Goal: Transaction & Acquisition: Purchase product/service

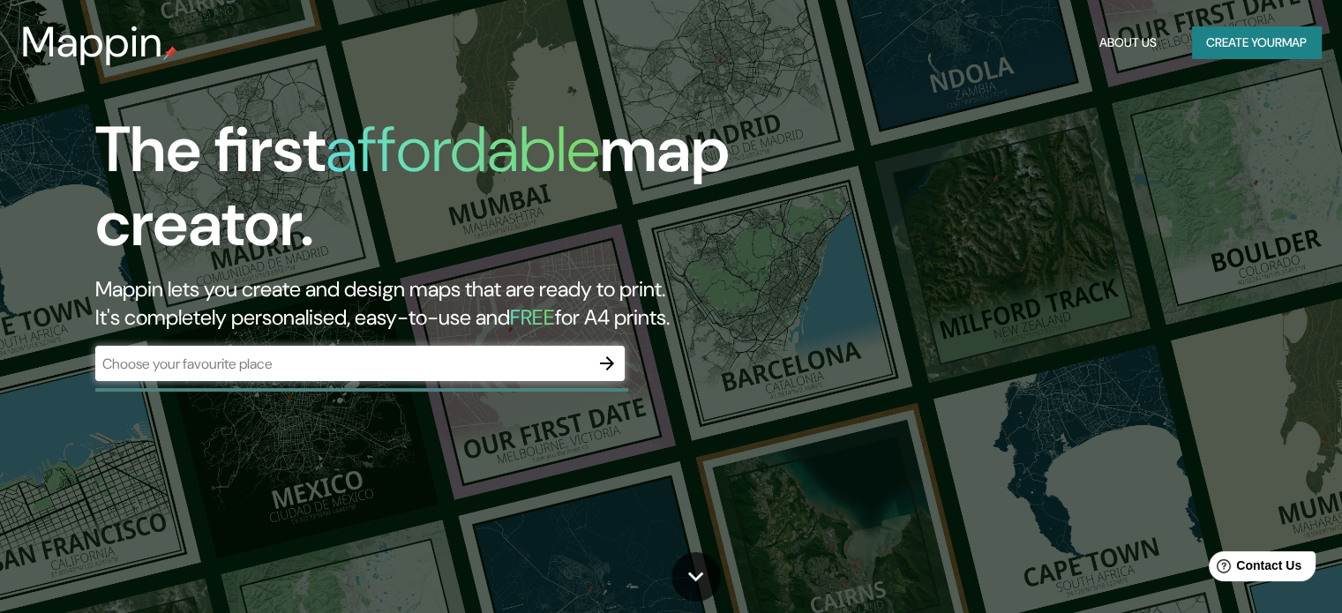
click at [388, 349] on div "​" at bounding box center [359, 363] width 529 height 35
click at [617, 354] on icon "button" at bounding box center [606, 363] width 21 height 21
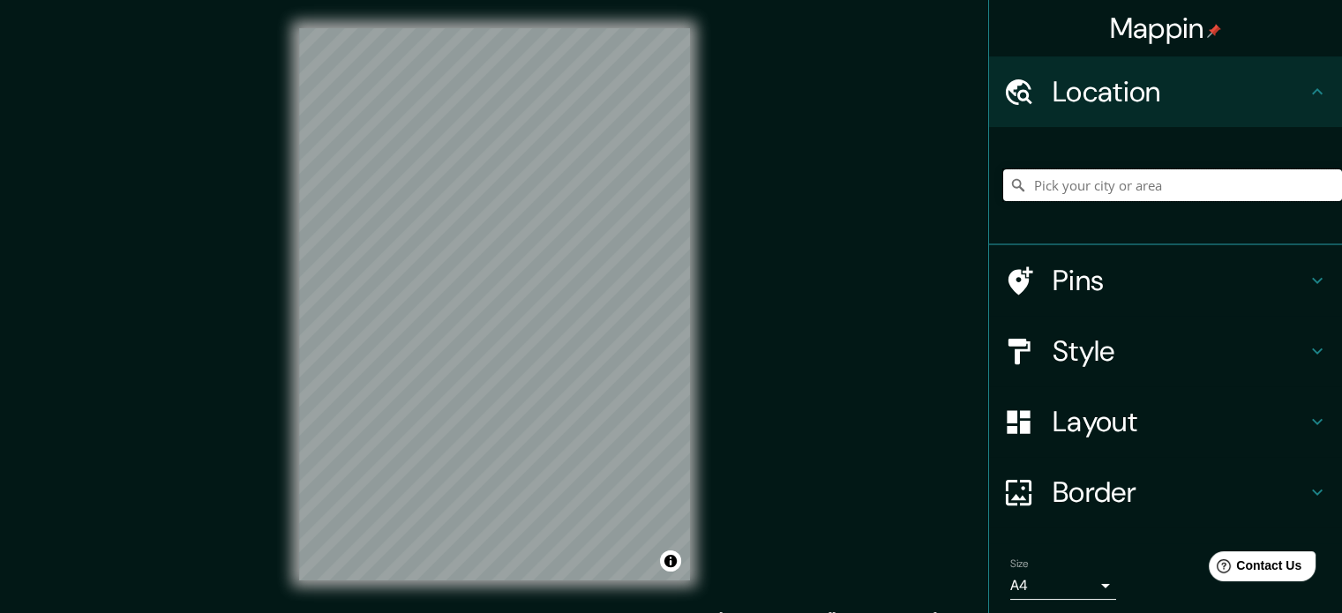
click at [1124, 184] on input "Pick your city or area" at bounding box center [1172, 185] width 339 height 32
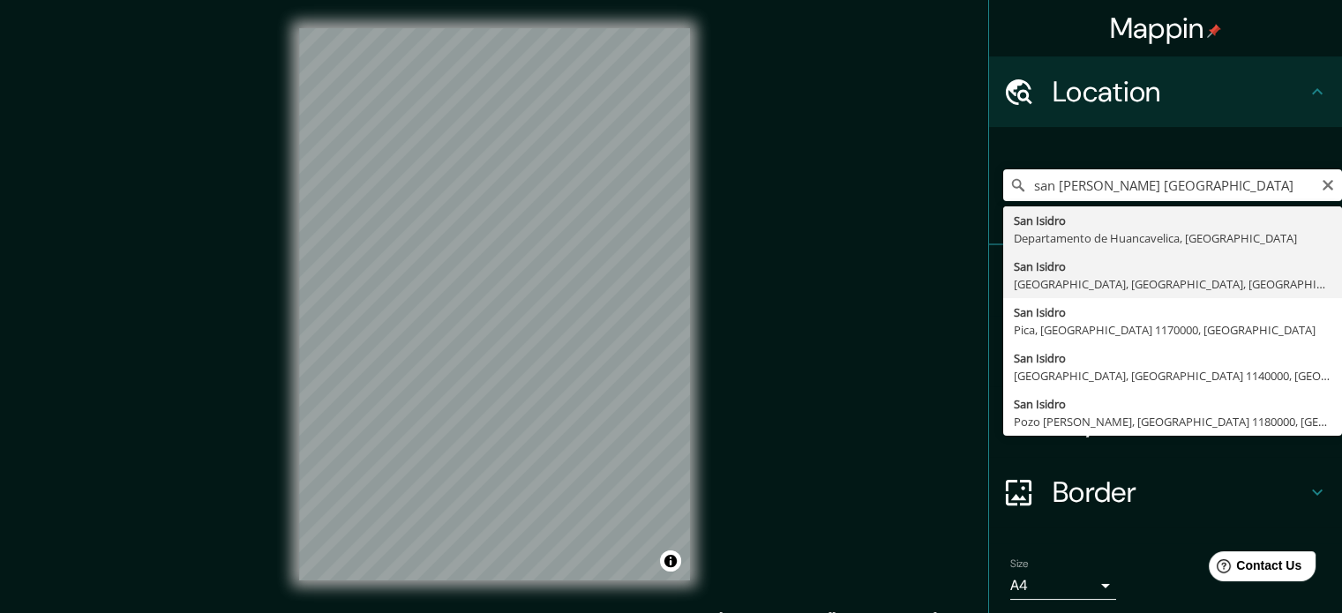
type input "[GEOGRAPHIC_DATA][PERSON_NAME], [GEOGRAPHIC_DATA], [GEOGRAPHIC_DATA], [GEOGRAPH…"
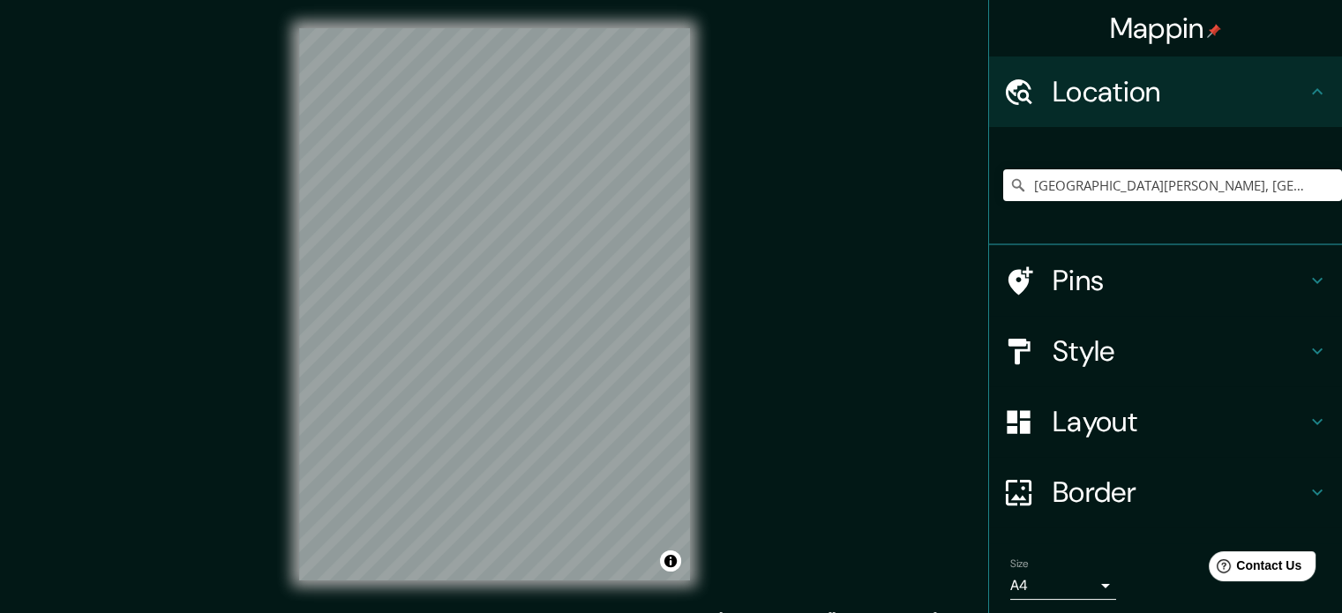
click at [1125, 302] on div "Pins" at bounding box center [1165, 280] width 353 height 71
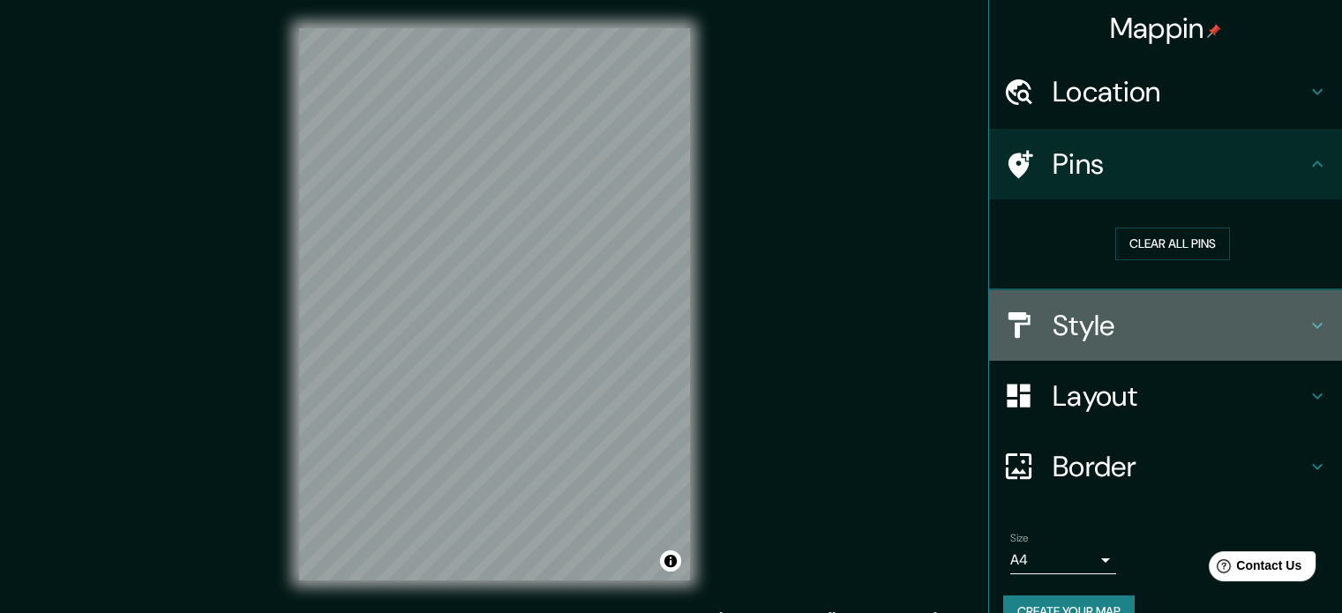
click at [1129, 302] on div "Style" at bounding box center [1165, 325] width 353 height 71
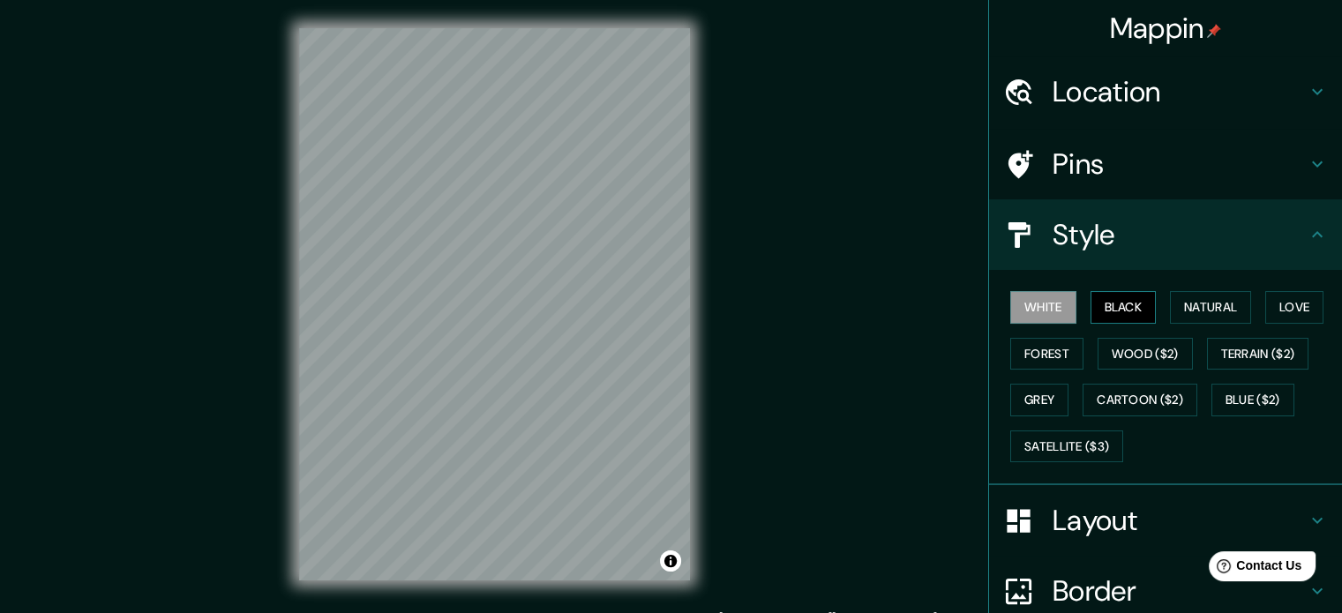
click at [1095, 304] on button "Black" at bounding box center [1123, 307] width 66 height 33
click at [1195, 305] on button "Natural" at bounding box center [1210, 307] width 81 height 33
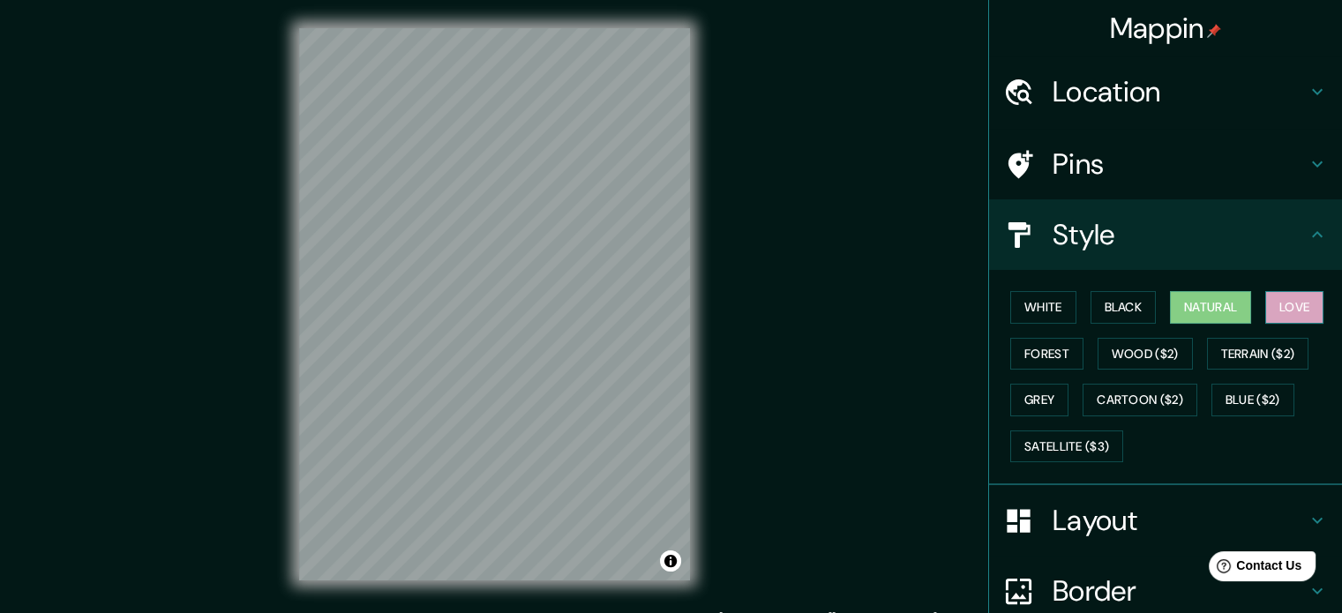
click at [1271, 304] on button "Love" at bounding box center [1294, 307] width 58 height 33
click at [1038, 343] on button "Forest" at bounding box center [1046, 354] width 73 height 33
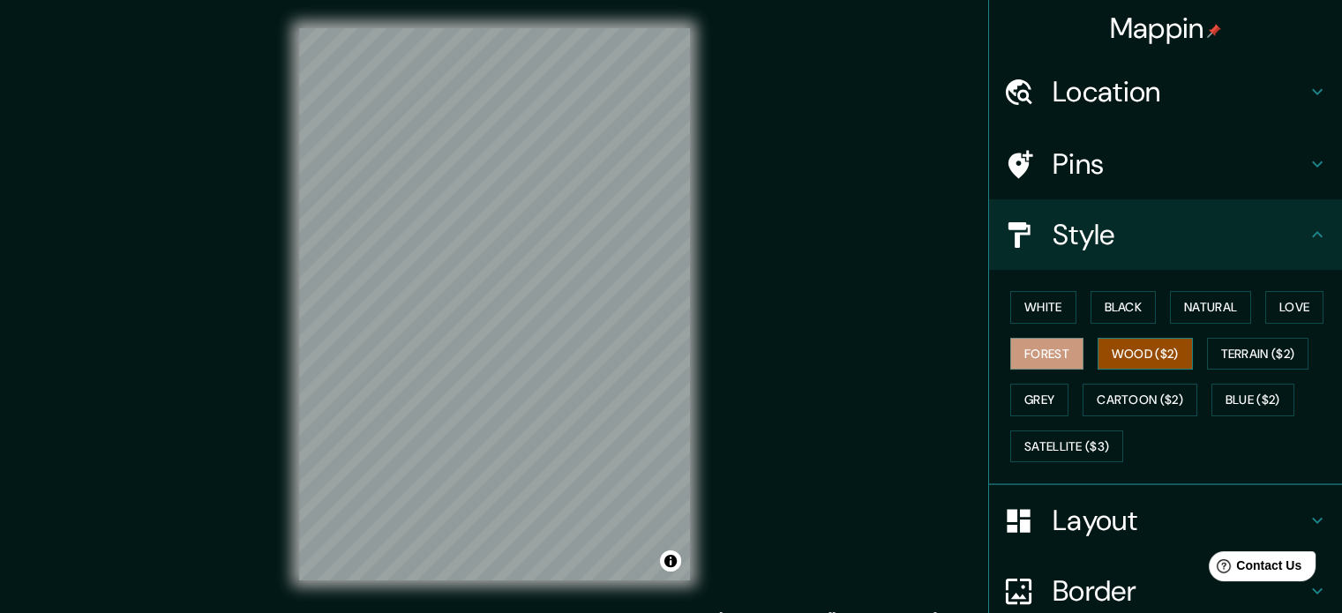
click at [1149, 362] on button "Wood ($2)" at bounding box center [1145, 354] width 95 height 33
click at [1267, 355] on button "Terrain ($2)" at bounding box center [1258, 354] width 102 height 33
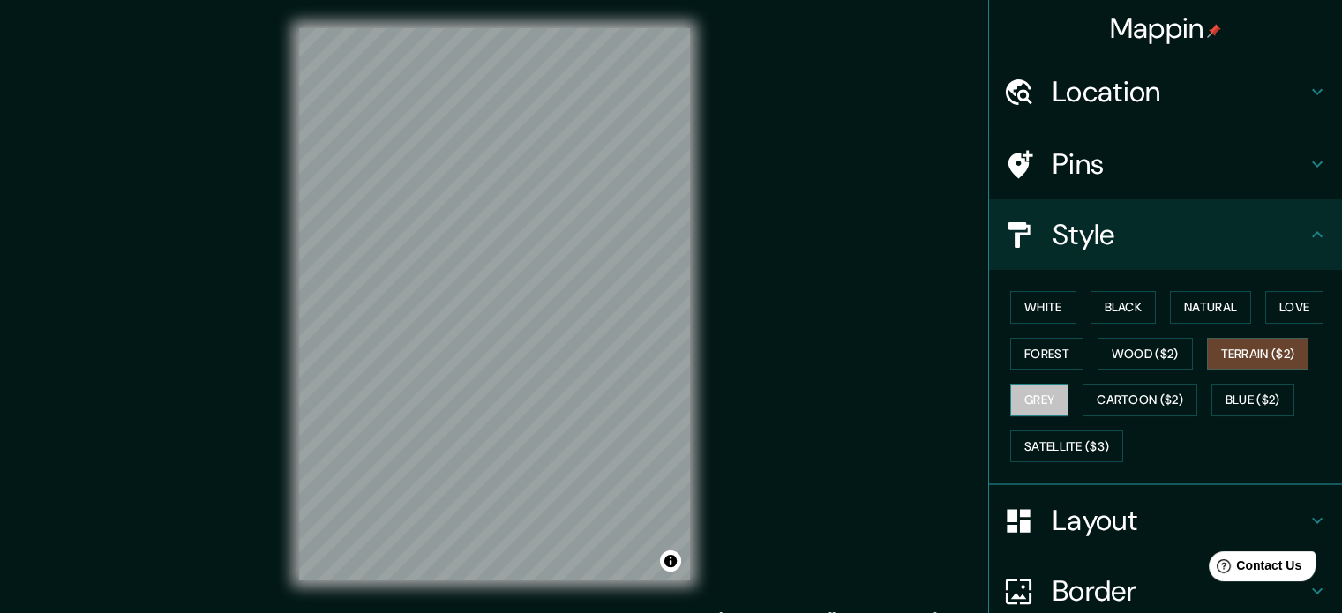
click at [1038, 401] on button "Grey" at bounding box center [1039, 400] width 58 height 33
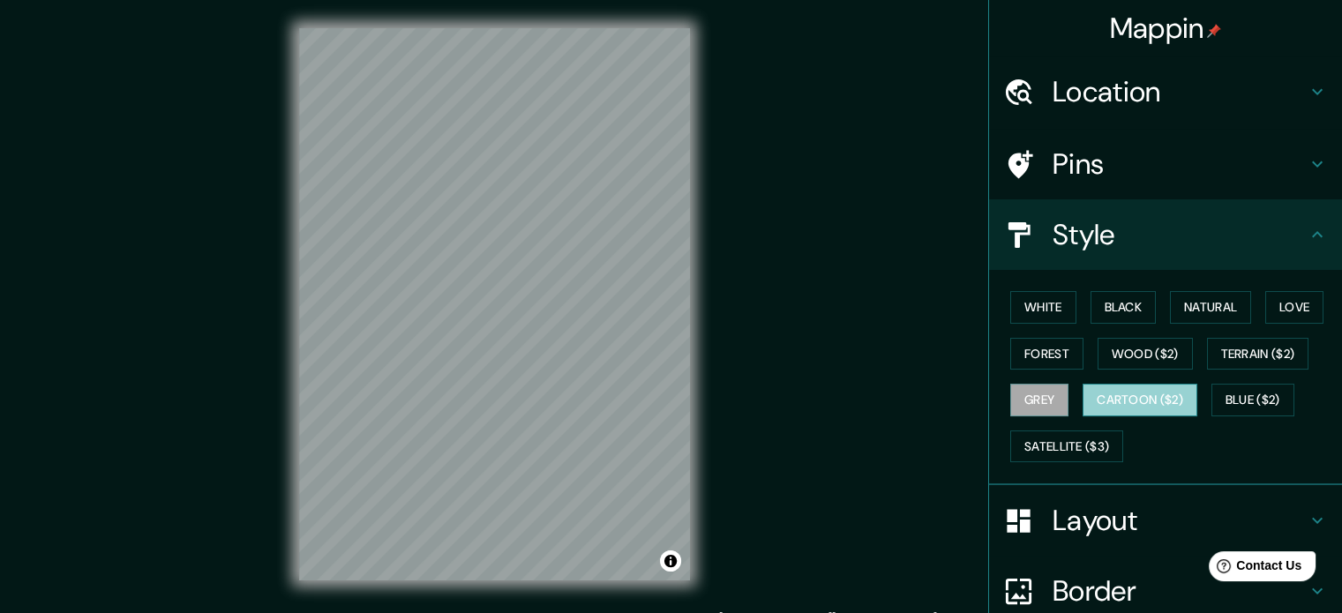
click at [1131, 400] on button "Cartoon ($2)" at bounding box center [1140, 400] width 115 height 33
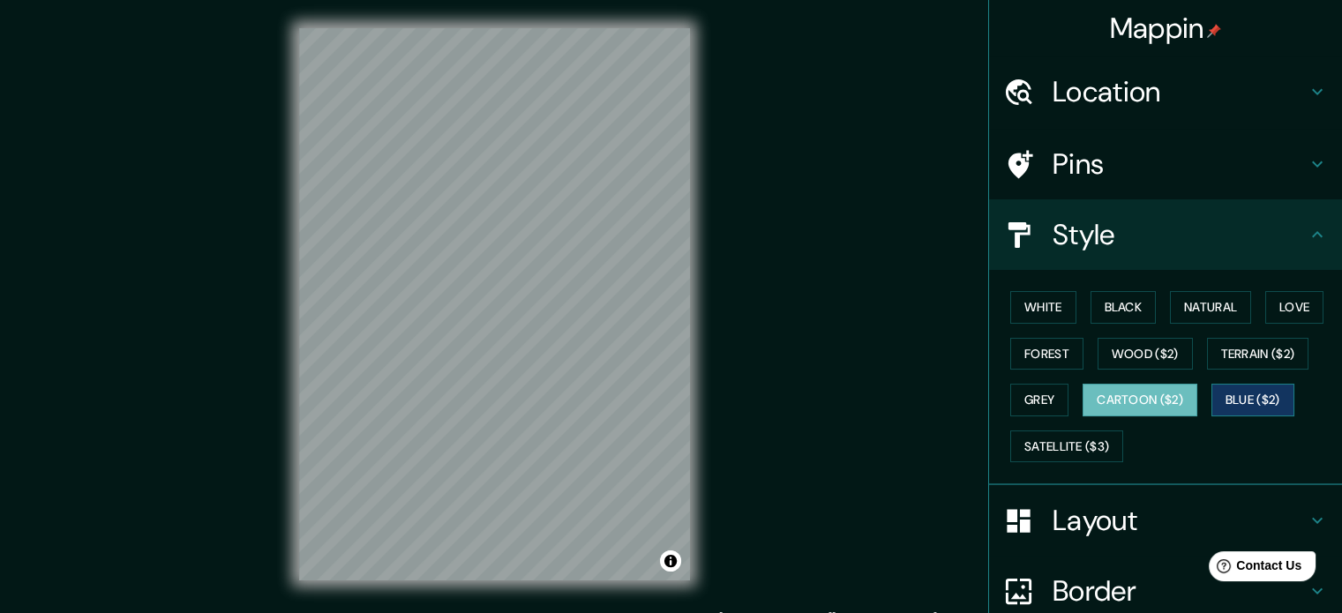
click at [1251, 398] on button "Blue ($2)" at bounding box center [1252, 400] width 83 height 33
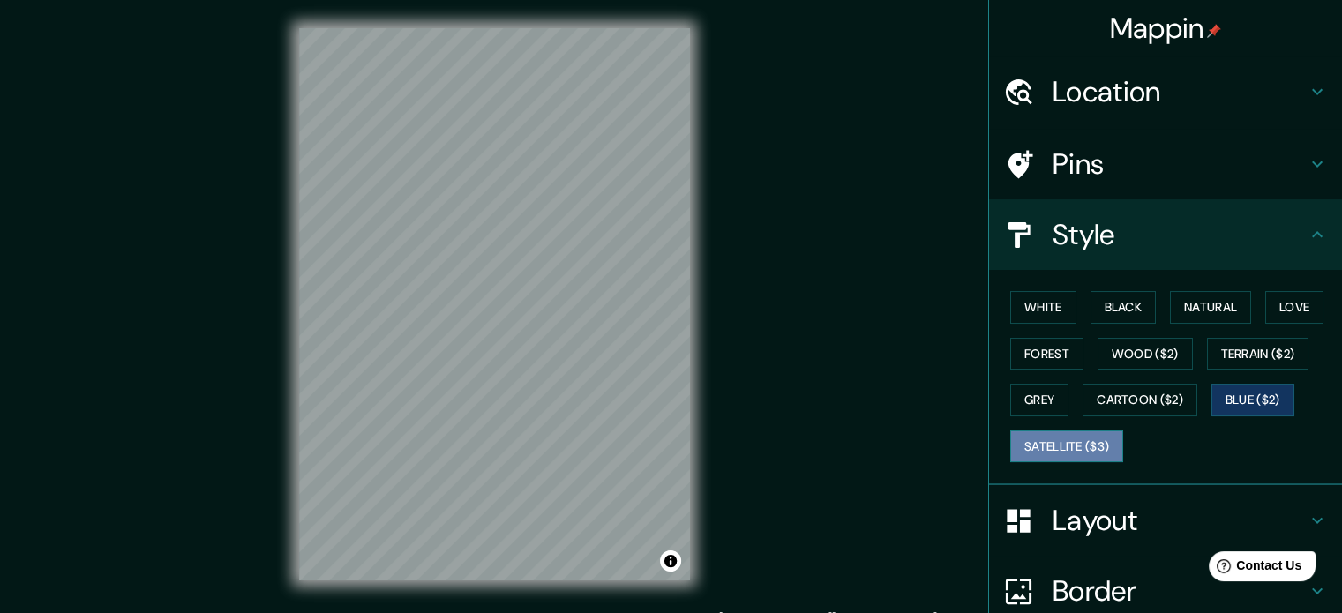
click at [1046, 450] on button "Satellite ($3)" at bounding box center [1066, 447] width 113 height 33
click at [1237, 398] on button "Blue ($2)" at bounding box center [1252, 400] width 83 height 33
click at [1127, 509] on h4 "Layout" at bounding box center [1180, 520] width 254 height 35
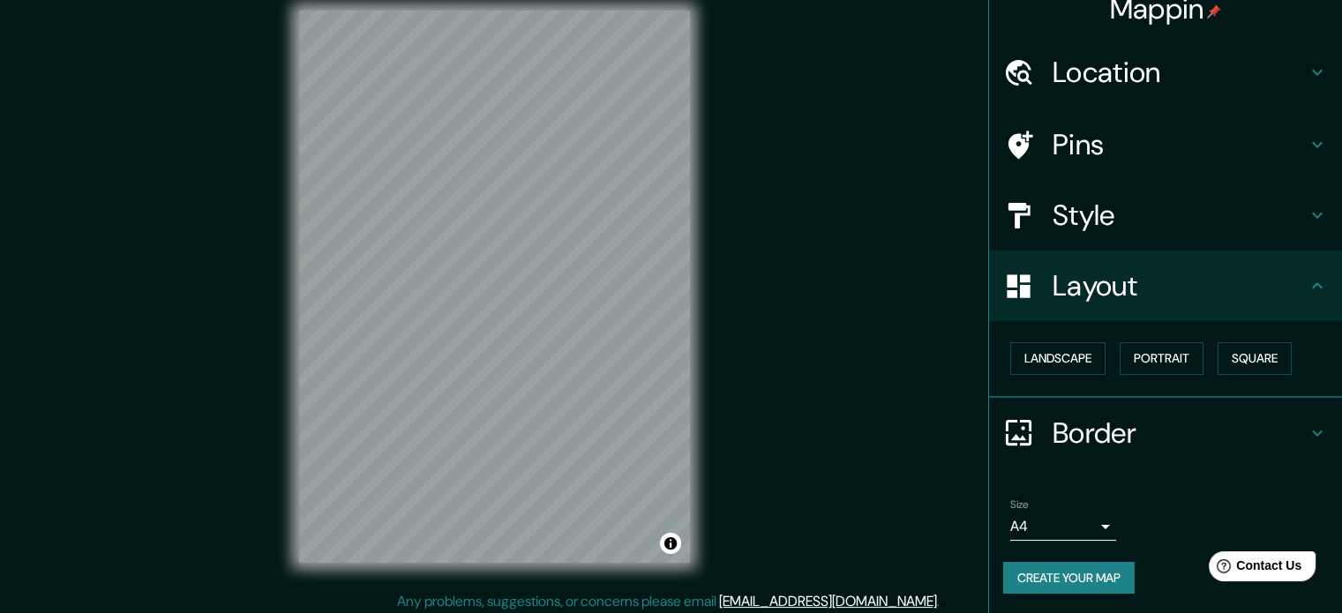
scroll to position [23, 0]
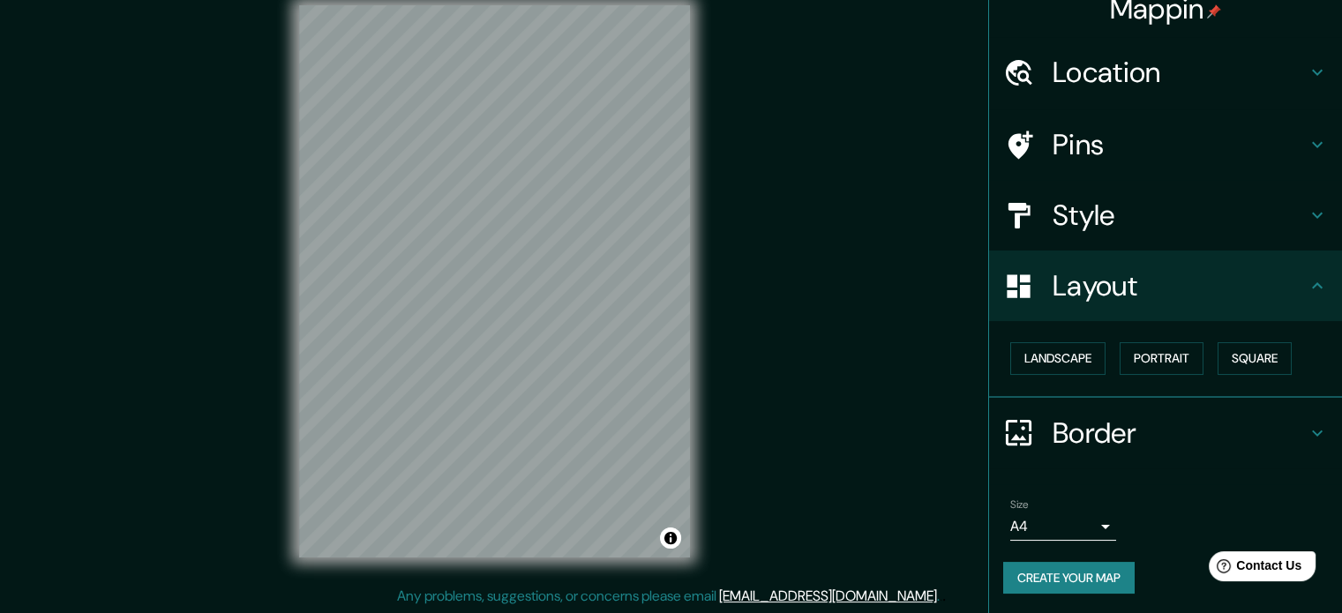
click at [1075, 523] on body "Mappin Location [GEOGRAPHIC_DATA][PERSON_NAME], [GEOGRAPHIC_DATA], [GEOGRAPHIC_…" at bounding box center [671, 283] width 1342 height 613
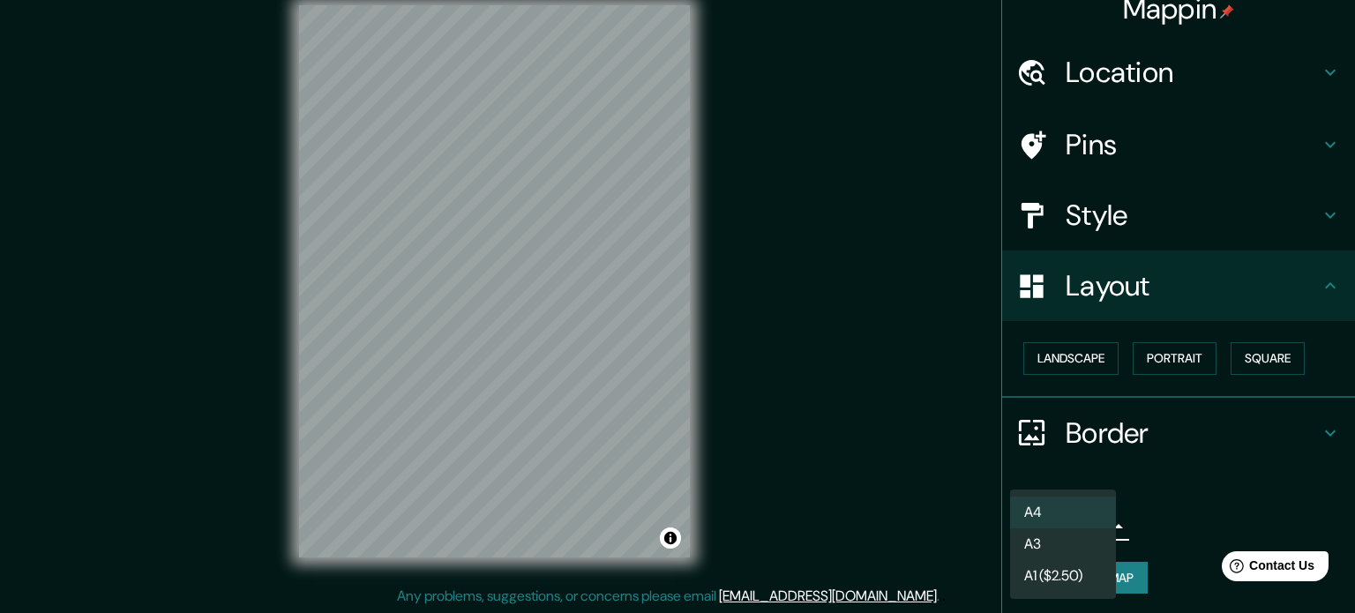
click at [1075, 549] on li "A3" at bounding box center [1063, 544] width 106 height 32
type input "a4"
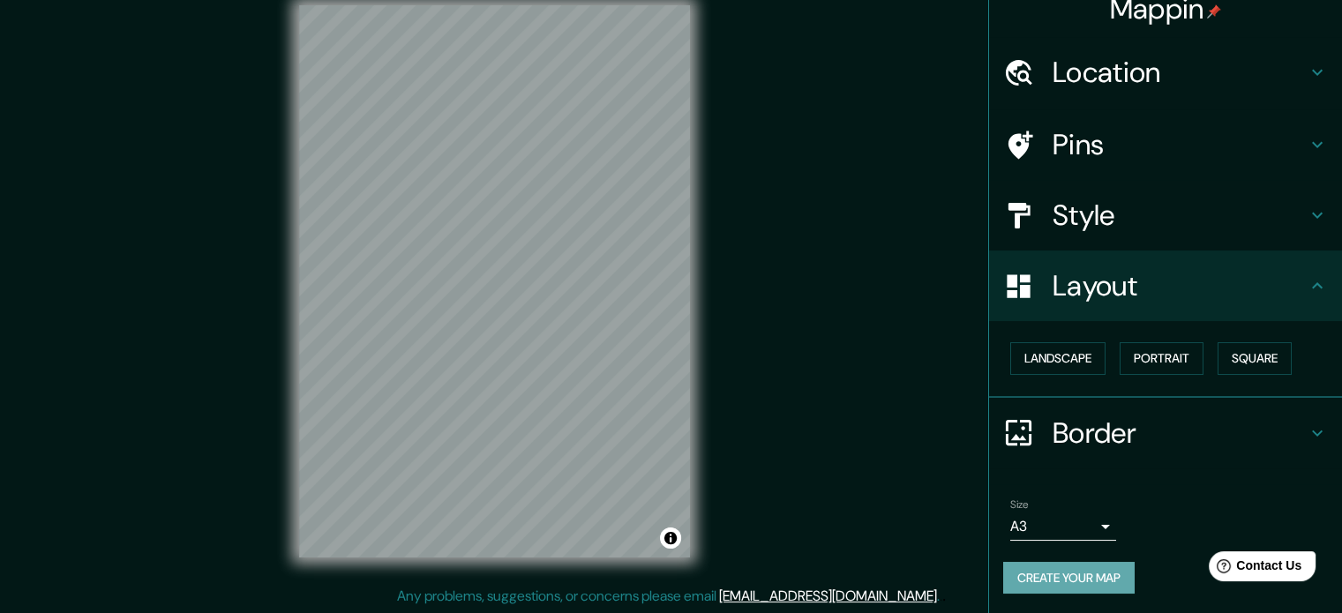
click at [1103, 581] on button "Create your map" at bounding box center [1068, 578] width 131 height 33
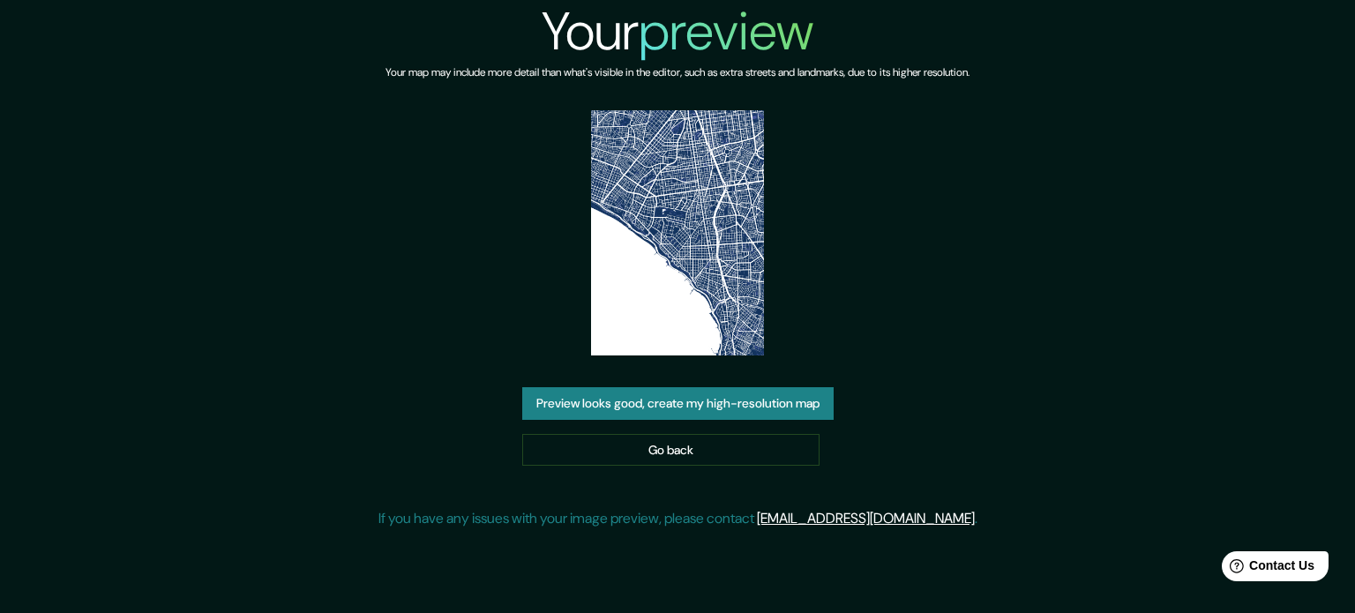
click at [671, 240] on img at bounding box center [678, 232] width 174 height 245
click at [656, 446] on link "Go back" at bounding box center [670, 450] width 297 height 33
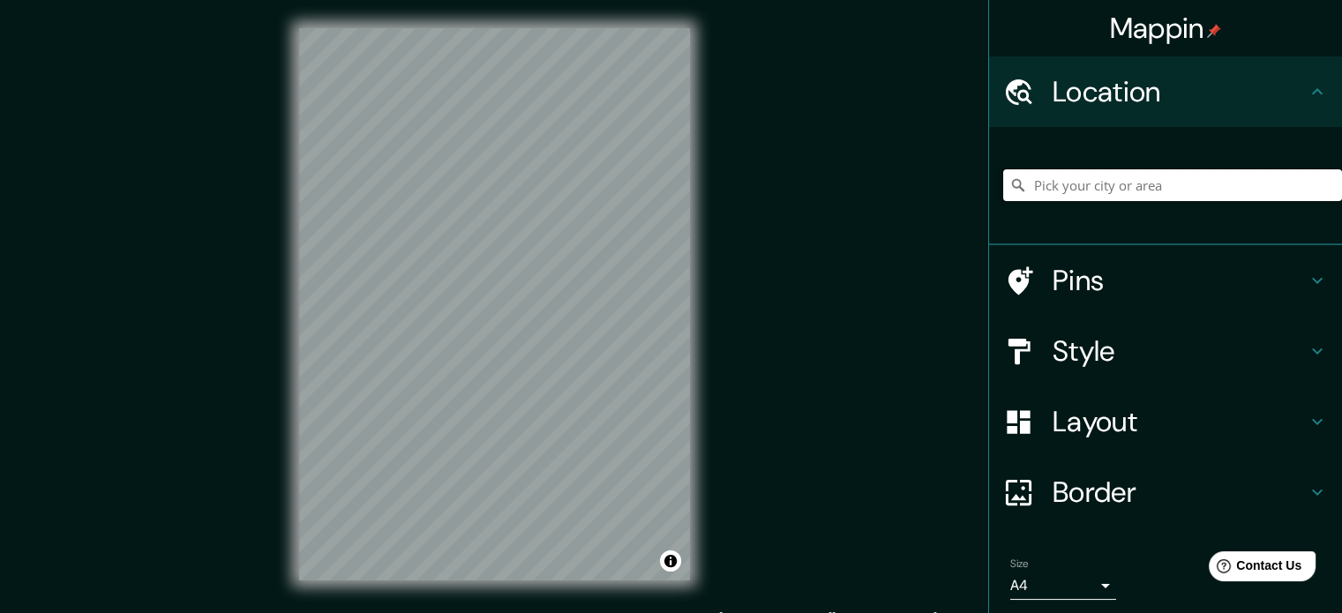
click at [1092, 172] on input "Pick your city or area" at bounding box center [1172, 185] width 339 height 32
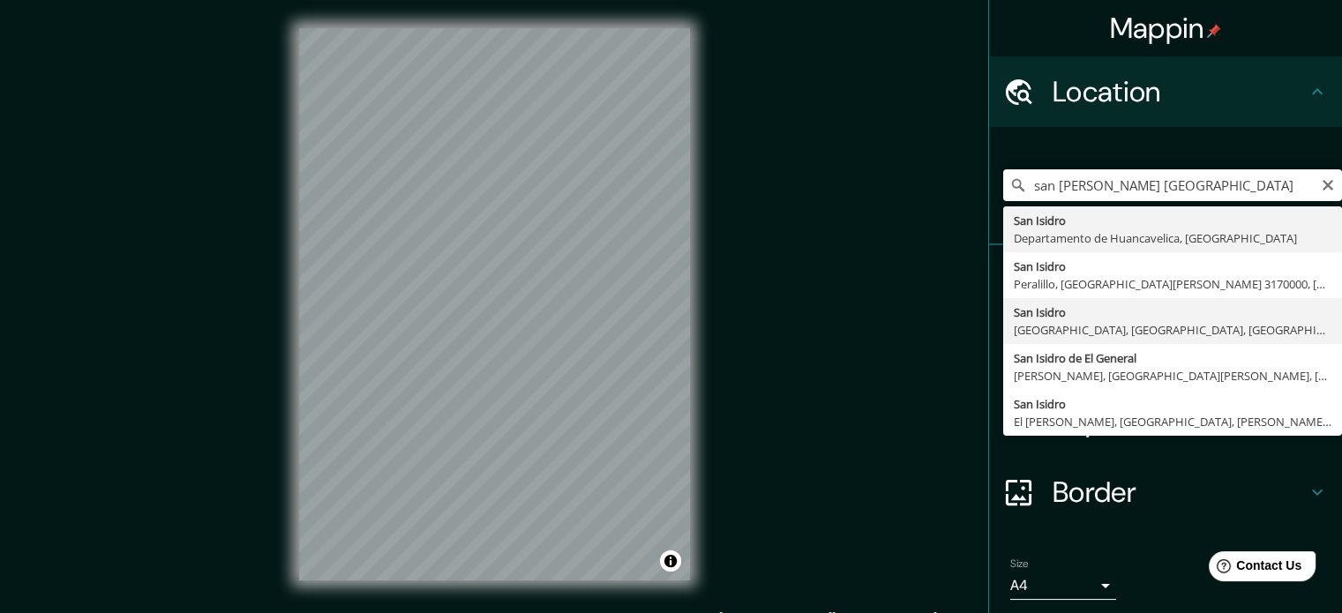
type input "[GEOGRAPHIC_DATA][PERSON_NAME], [GEOGRAPHIC_DATA], [GEOGRAPHIC_DATA], [GEOGRAPH…"
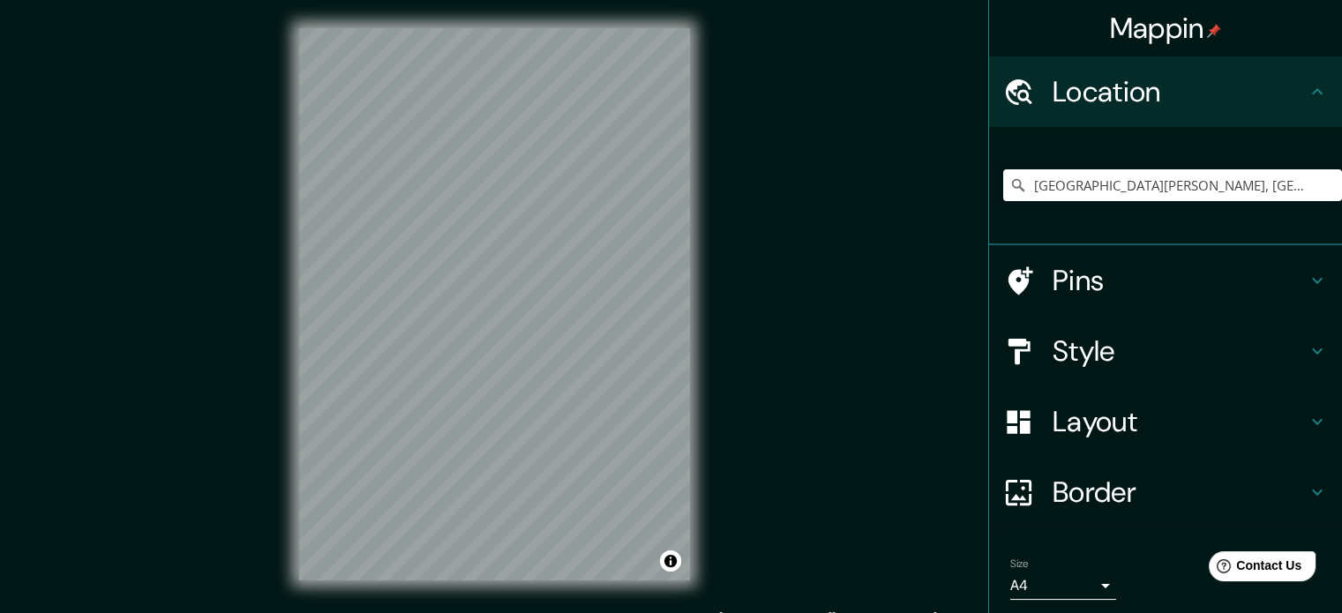
click at [1115, 347] on h4 "Style" at bounding box center [1180, 351] width 254 height 35
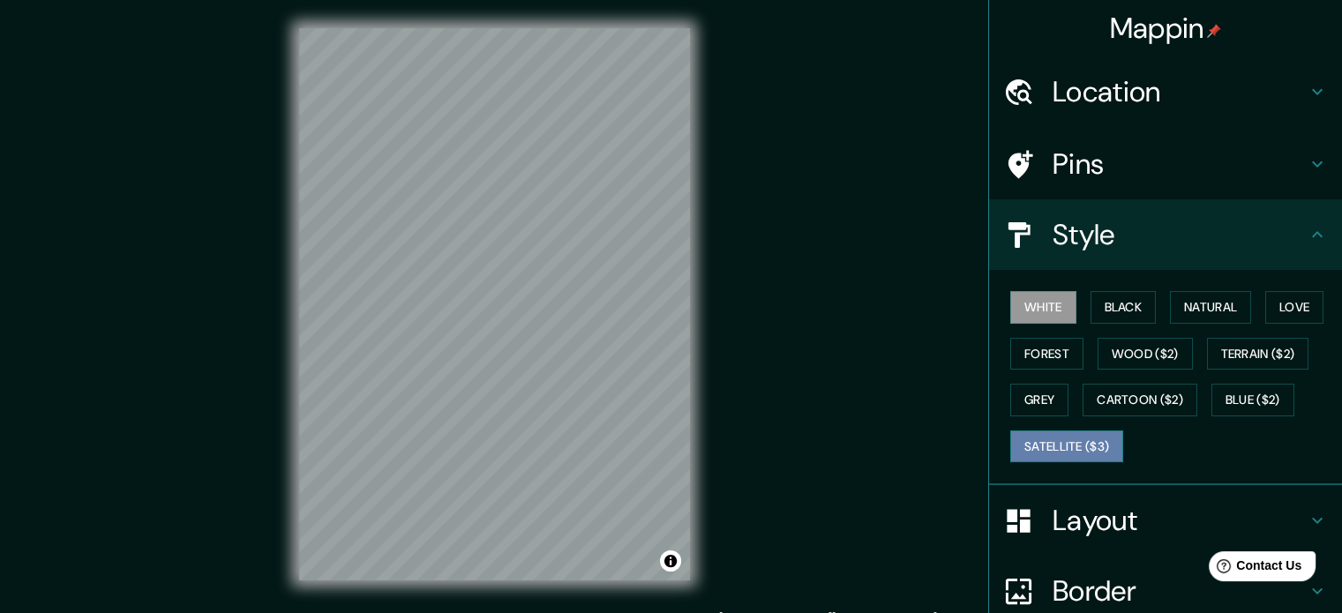
click at [1071, 439] on button "Satellite ($3)" at bounding box center [1066, 447] width 113 height 33
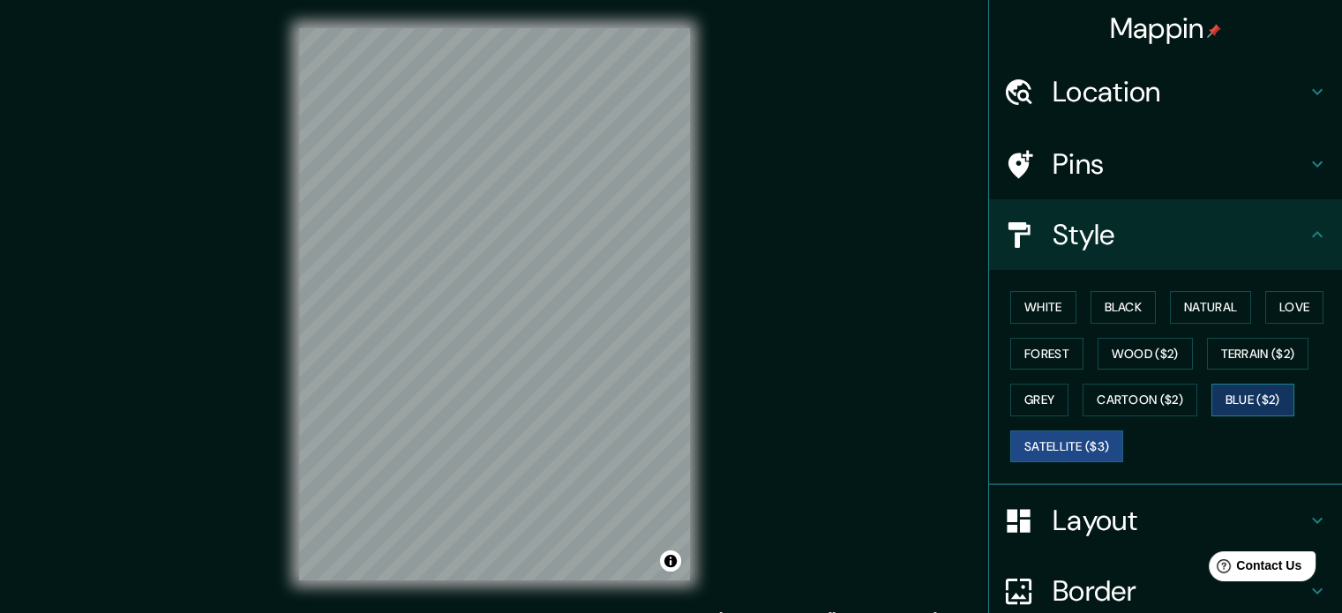
click at [1268, 396] on button "Blue ($2)" at bounding box center [1252, 400] width 83 height 33
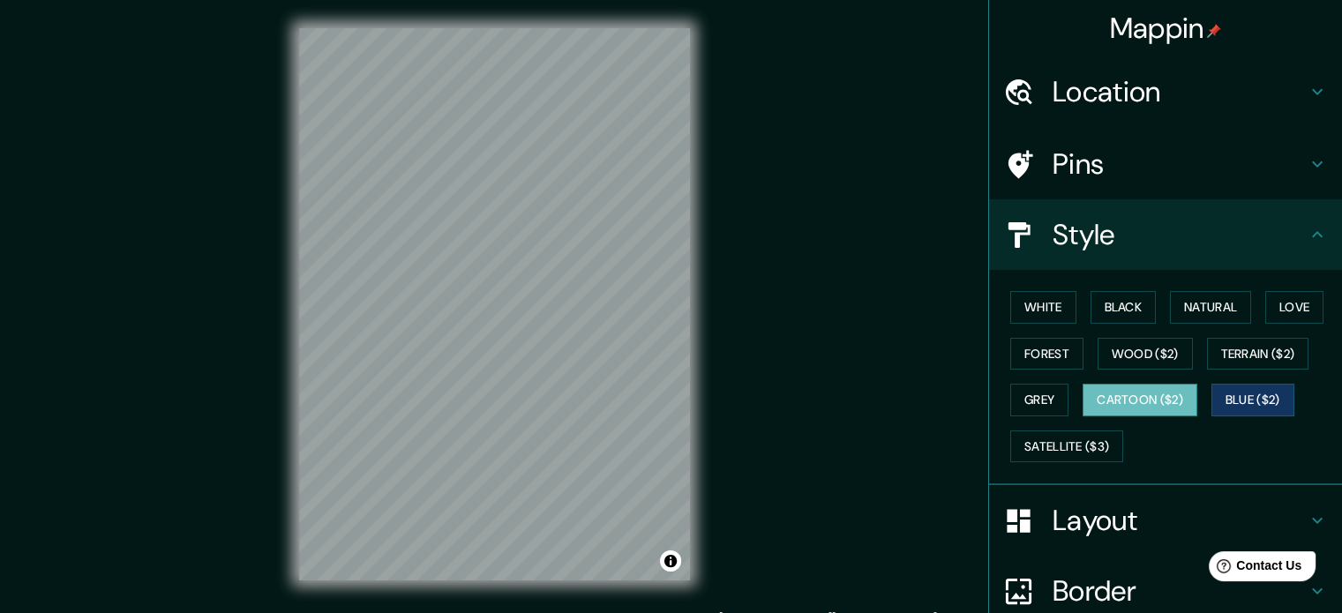
click at [1129, 408] on button "Cartoon ($2)" at bounding box center [1140, 400] width 115 height 33
click at [1240, 353] on button "Terrain ($2)" at bounding box center [1258, 354] width 102 height 33
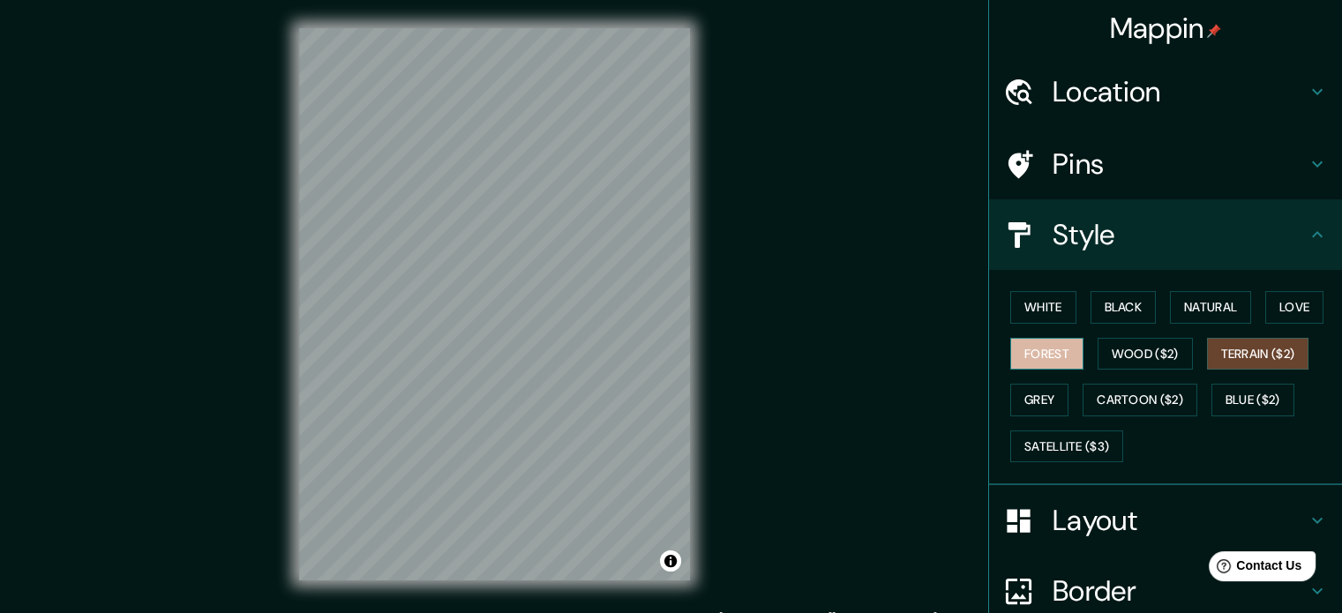
click at [1048, 351] on button "Forest" at bounding box center [1046, 354] width 73 height 33
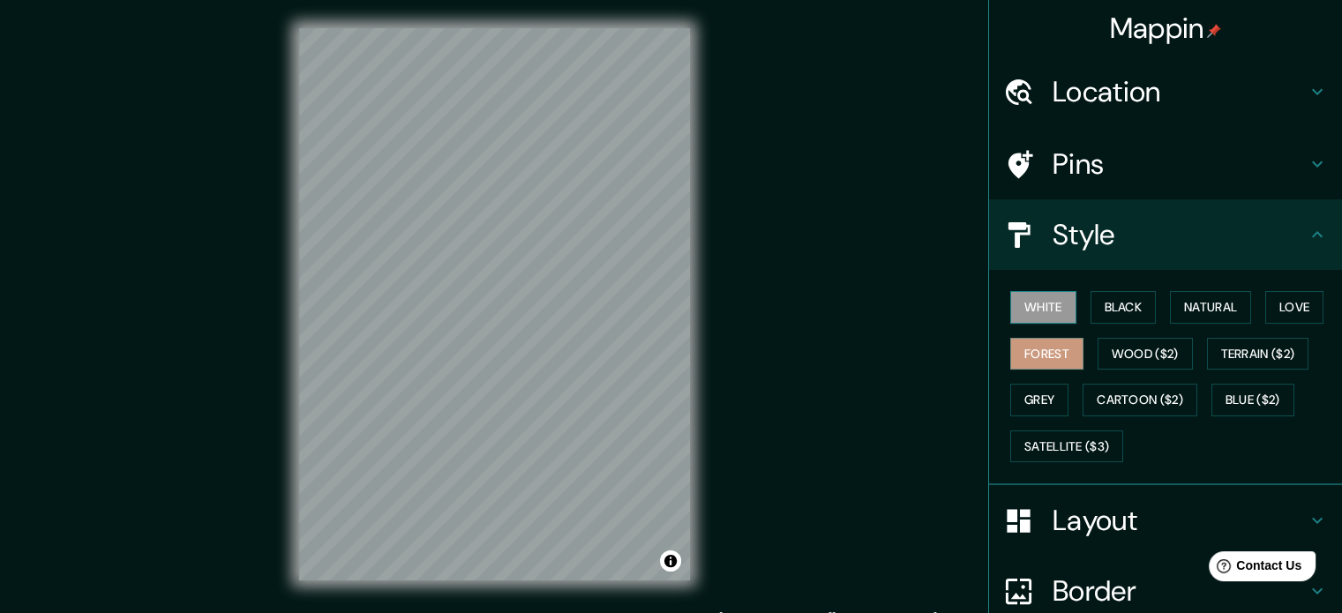
click at [1022, 295] on button "White" at bounding box center [1043, 307] width 66 height 33
click at [1096, 289] on div "White Black Natural Love Forest Wood ($2) Terrain ($2) Grey Cartoon ($2) Blue (…" at bounding box center [1172, 376] width 339 height 185
click at [1095, 299] on button "Black" at bounding box center [1123, 307] width 66 height 33
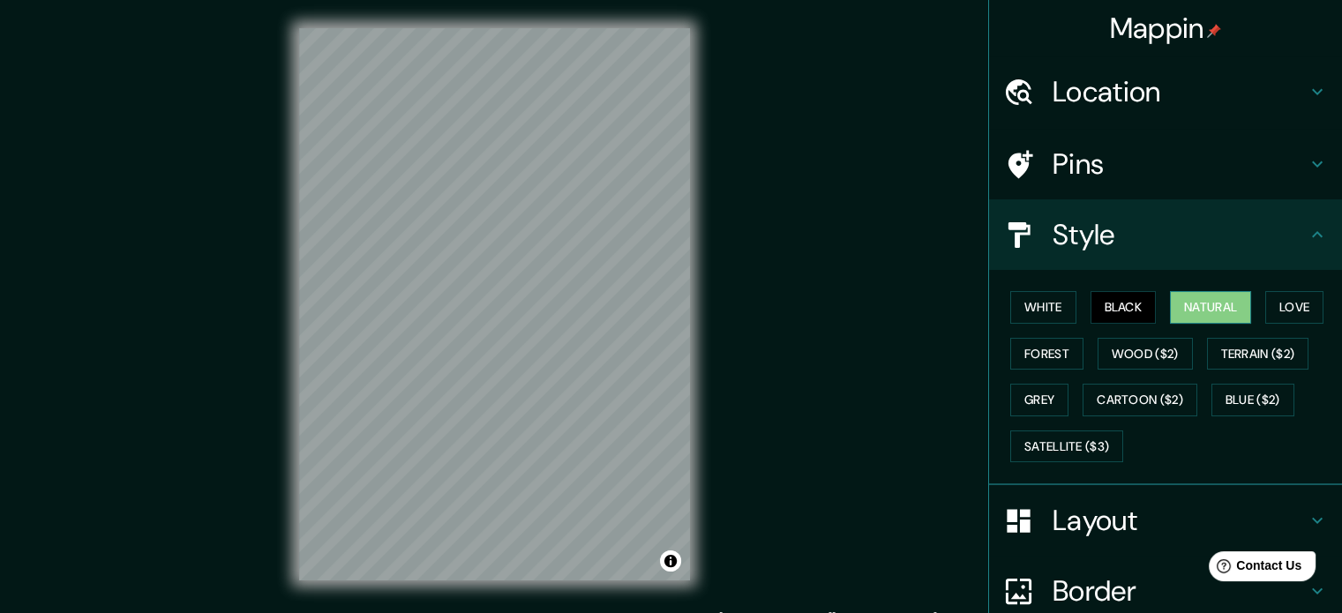
click at [1170, 304] on button "Natural" at bounding box center [1210, 307] width 81 height 33
click at [1313, 296] on button "Love" at bounding box center [1294, 307] width 58 height 33
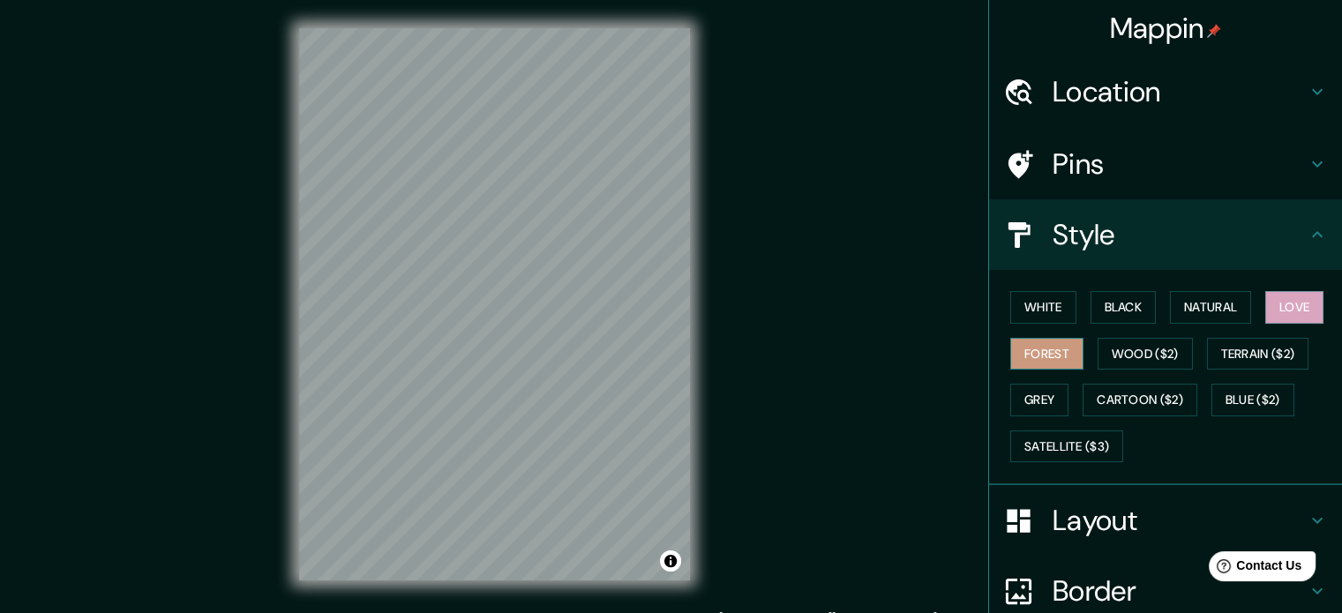
click at [1017, 349] on button "Forest" at bounding box center [1046, 354] width 73 height 33
click at [1254, 352] on button "Terrain ($2)" at bounding box center [1258, 354] width 102 height 33
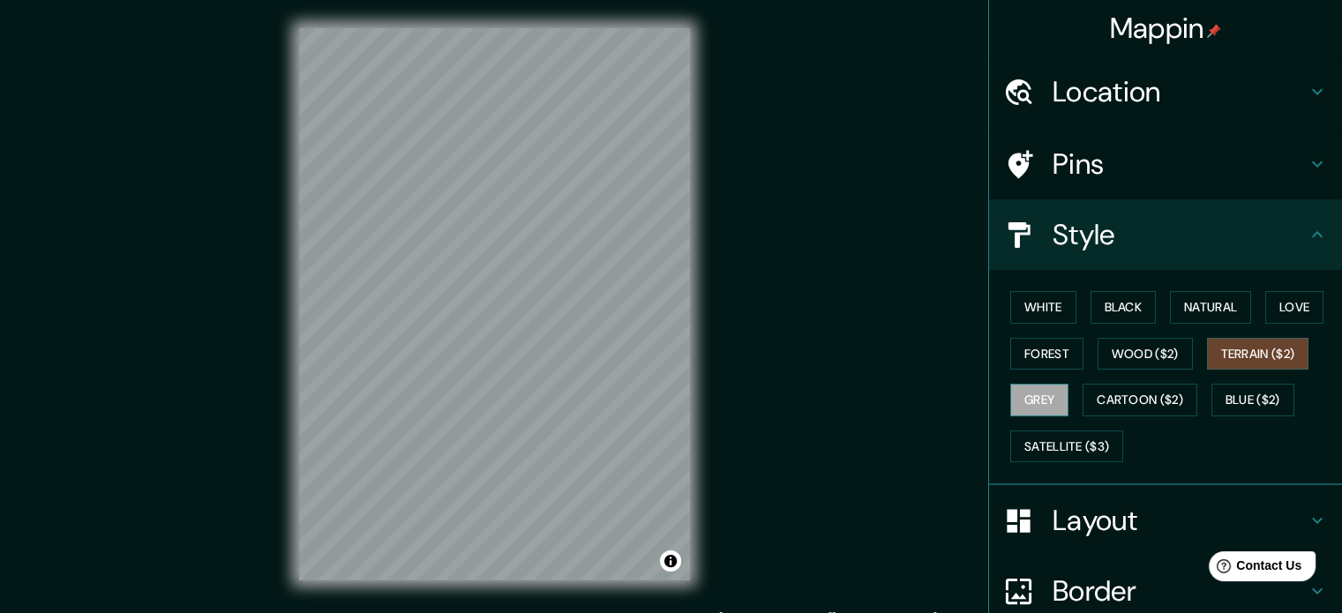
click at [1032, 391] on button "Grey" at bounding box center [1039, 400] width 58 height 33
click at [1104, 394] on button "Cartoon ($2)" at bounding box center [1140, 400] width 115 height 33
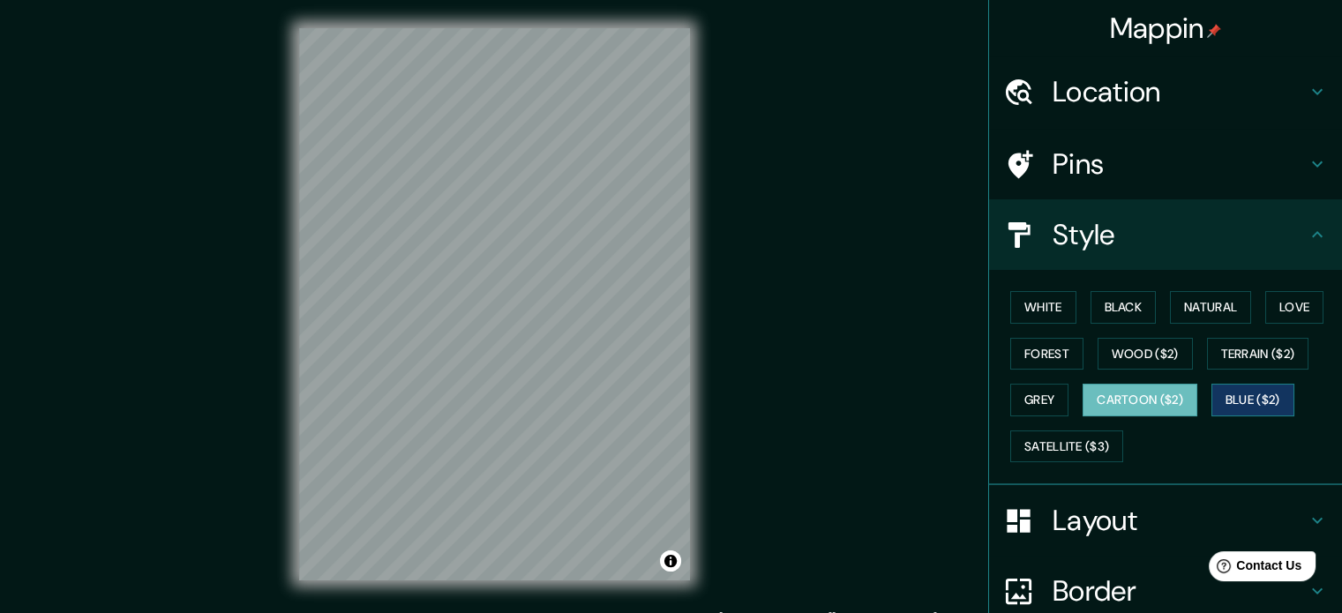
click at [1219, 399] on button "Blue ($2)" at bounding box center [1252, 400] width 83 height 33
click at [1170, 296] on button "Natural" at bounding box center [1210, 307] width 81 height 33
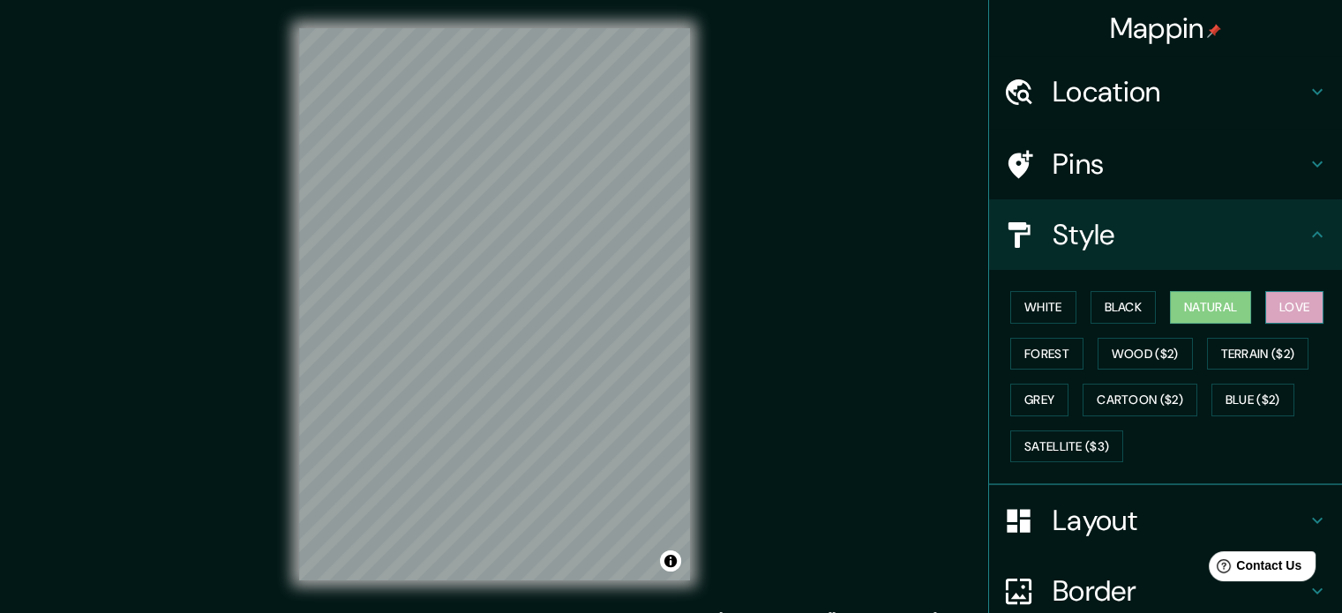
click at [1277, 299] on button "Love" at bounding box center [1294, 307] width 58 height 33
click at [1062, 356] on button "Forest" at bounding box center [1046, 354] width 73 height 33
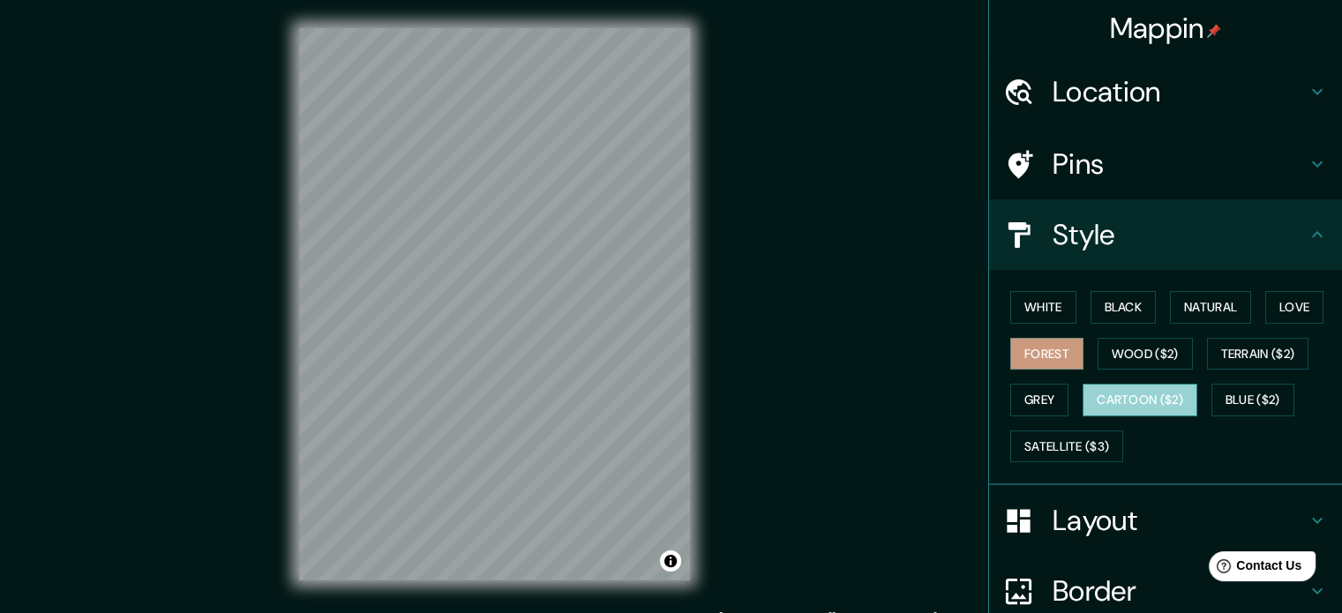
click at [1116, 384] on button "Cartoon ($2)" at bounding box center [1140, 400] width 115 height 33
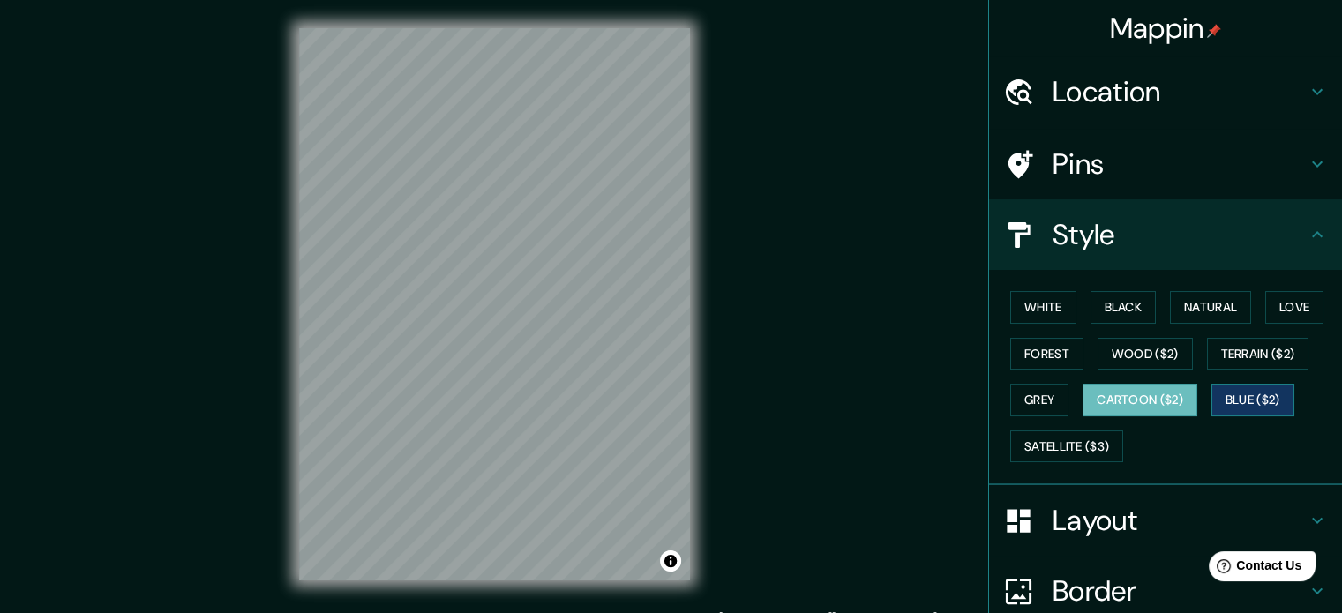
click at [1248, 391] on button "Blue ($2)" at bounding box center [1252, 400] width 83 height 33
